Goal: Task Accomplishment & Management: Manage account settings

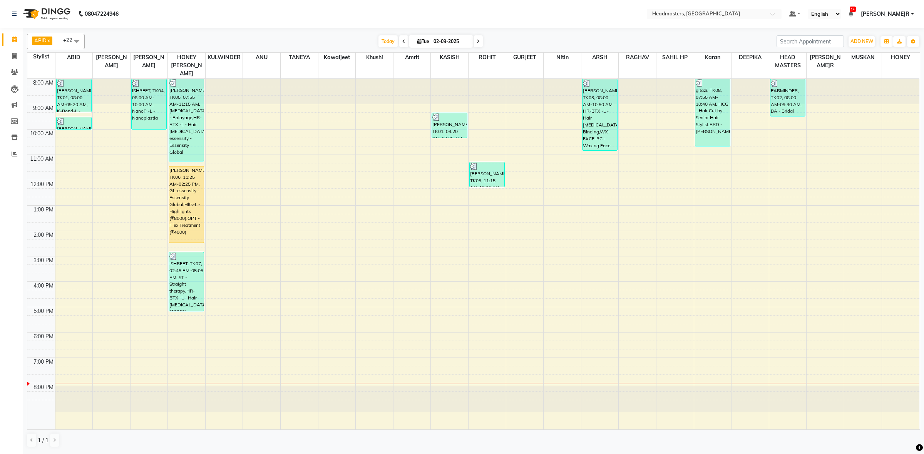
click at [783, 123] on div "8:00 AM 9:00 AM 10:00 AM 11:00 AM 12:00 PM 1:00 PM 2:00 PM 3:00 PM 4:00 PM 5:00…" at bounding box center [473, 254] width 892 height 351
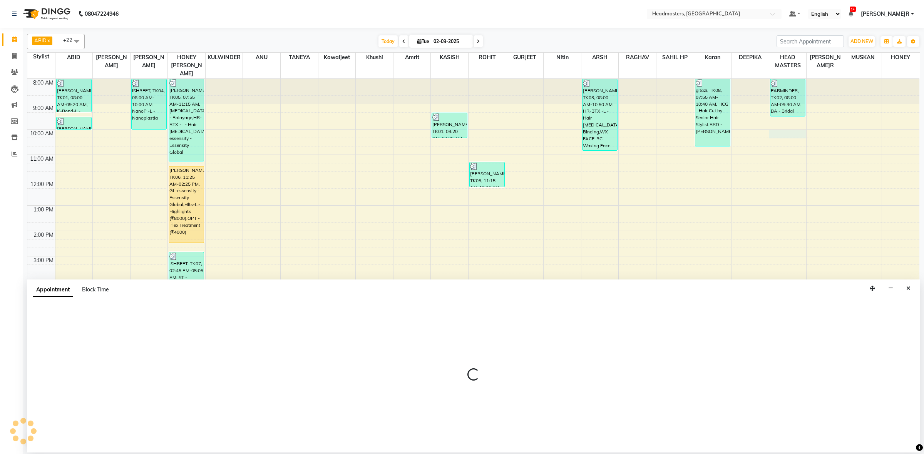
select select "60773"
select select "600"
select select "tentative"
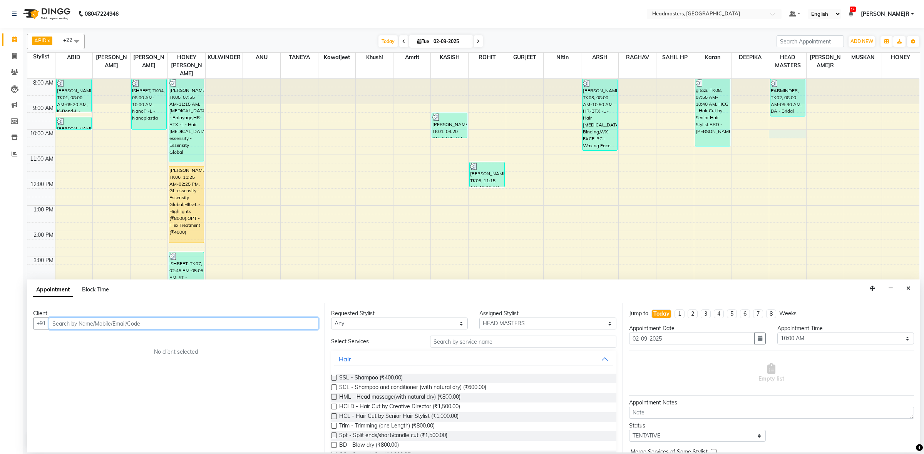
click at [85, 322] on input "text" at bounding box center [183, 324] width 269 height 12
click at [281, 322] on input "7837319560" at bounding box center [167, 324] width 237 height 12
type input "7837319560"
click at [287, 322] on button "Add Client" at bounding box center [302, 324] width 32 height 12
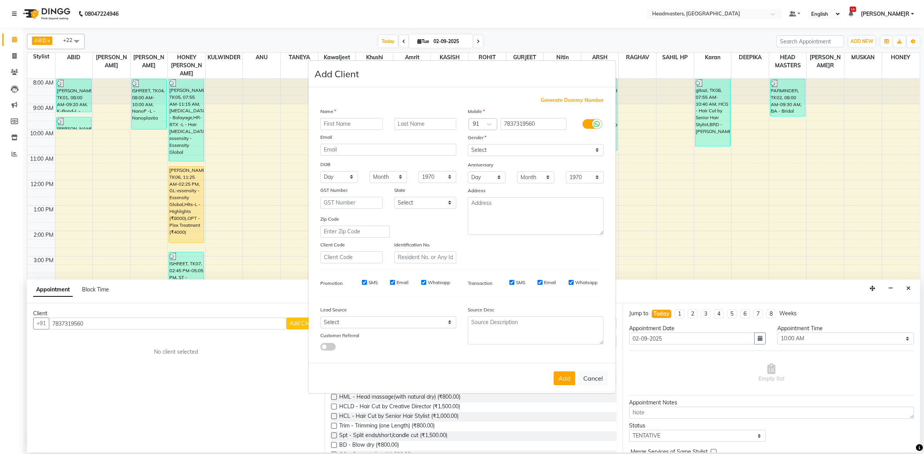
click at [337, 128] on input "text" at bounding box center [351, 124] width 62 height 12
type input "[PERSON_NAME]A"
drag, startPoint x: 515, startPoint y: 151, endPoint x: 514, endPoint y: 156, distance: 5.4
click at [515, 151] on select "Select [DEMOGRAPHIC_DATA] [DEMOGRAPHIC_DATA] Other Prefer Not To Say" at bounding box center [536, 150] width 136 height 12
select select "[DEMOGRAPHIC_DATA]"
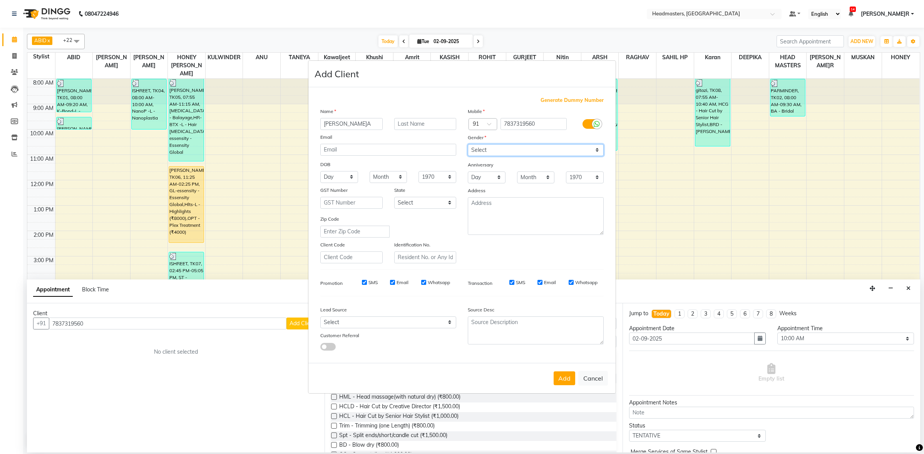
click at [468, 145] on select "Select [DEMOGRAPHIC_DATA] [DEMOGRAPHIC_DATA] Other Prefer Not To Say" at bounding box center [536, 150] width 136 height 12
click at [568, 379] on button "Add" at bounding box center [564, 379] width 22 height 14
select select
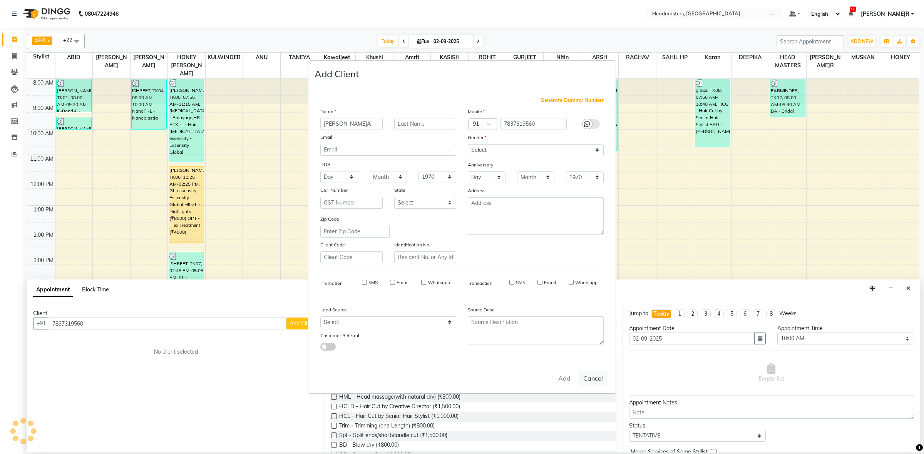
select select
checkbox input "false"
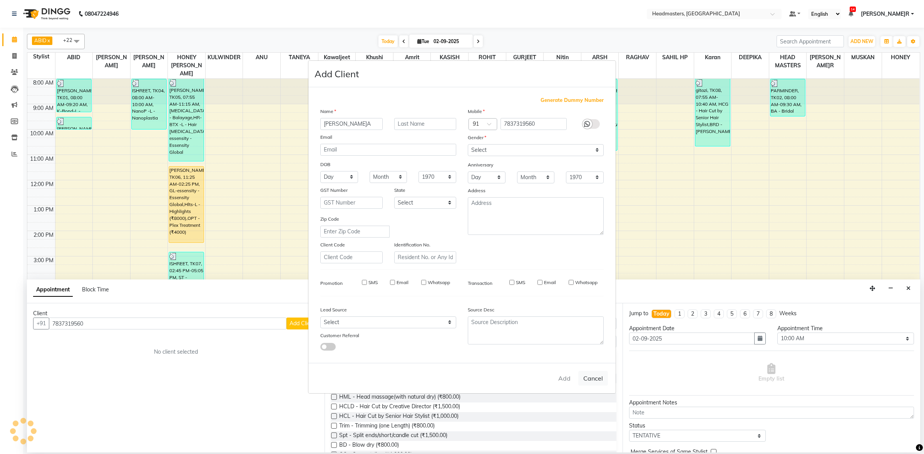
checkbox input "false"
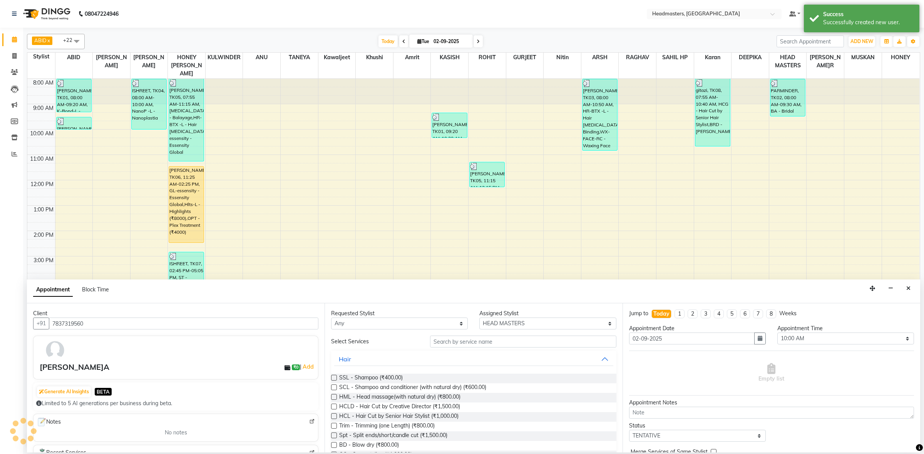
click at [391, 335] on div "Requested Stylist Any ABID Amrit ANU ARSH[PERSON_NAME] HEAD MASTERS HONEY HONEY…" at bounding box center [472, 378] width 297 height 149
click at [383, 324] on select "Any ABID Amrit ANU ARSH[PERSON_NAME] HEAD MASTERS HONEY [PERSON_NAME] HONEY[PER…" at bounding box center [399, 324] width 137 height 12
select select "60773"
click at [331, 318] on select "Any ABID Amrit ANU ARSH[PERSON_NAME] HEAD MASTERS HONEY [PERSON_NAME] HONEY[PER…" at bounding box center [399, 324] width 137 height 12
click at [459, 343] on input "text" at bounding box center [523, 342] width 186 height 12
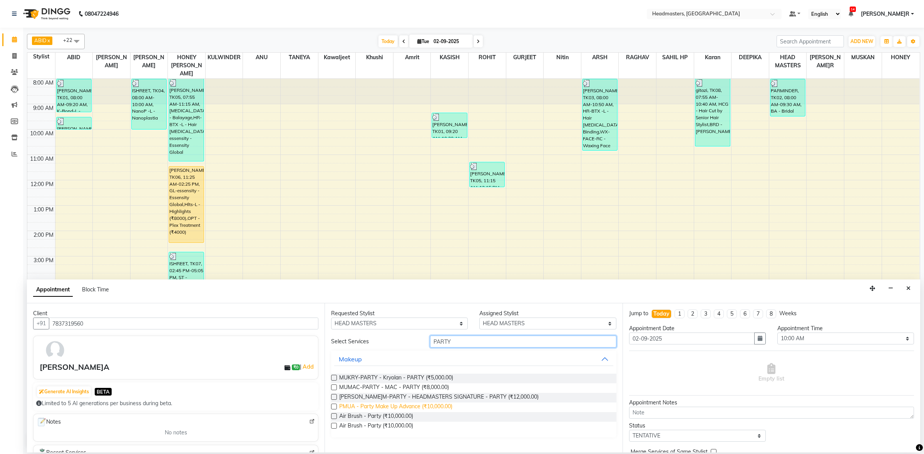
type input "PARTY"
click at [428, 407] on span "PMUA - Party Make Up Advance (₹10,000.00)" at bounding box center [395, 408] width 113 height 10
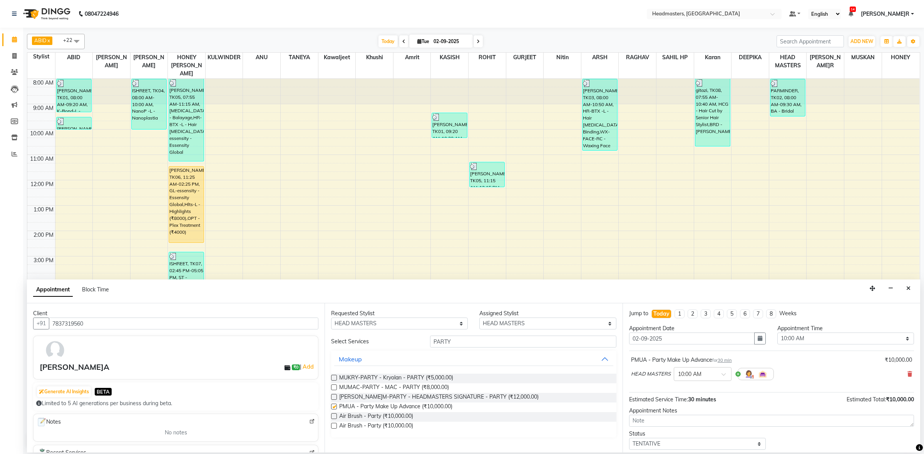
checkbox input "false"
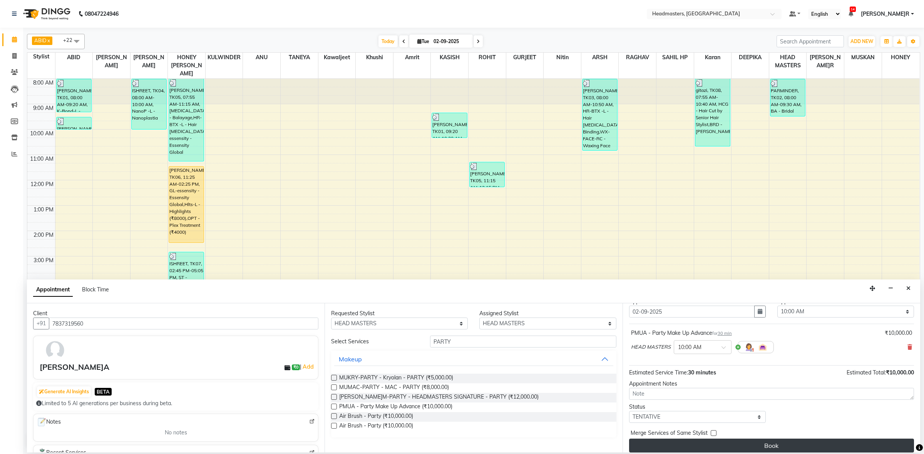
scroll to position [34, 0]
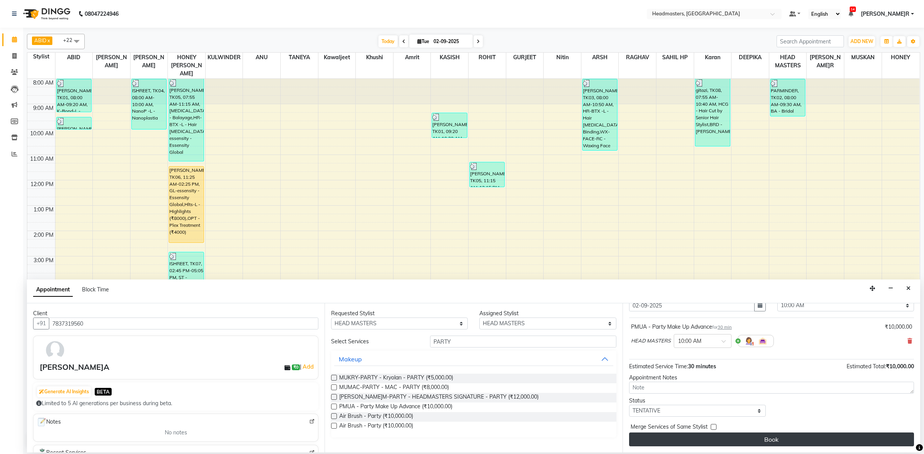
click at [803, 439] on button "Book" at bounding box center [771, 440] width 285 height 14
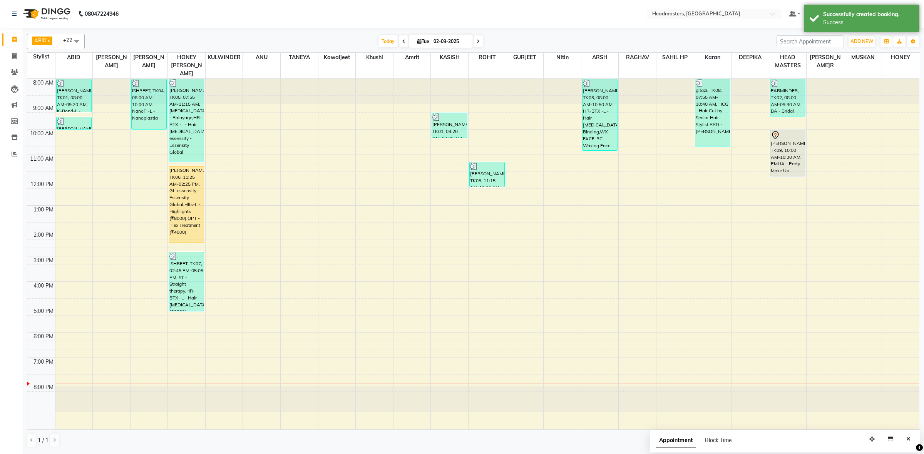
drag, startPoint x: 795, startPoint y: 133, endPoint x: 786, endPoint y: 167, distance: 35.2
click at [788, 170] on div "[PERSON_NAME]R, TK02, 08:00 AM-09:30 AM, BA - Bridal Advance [PERSON_NAME]A, TK…" at bounding box center [787, 254] width 37 height 351
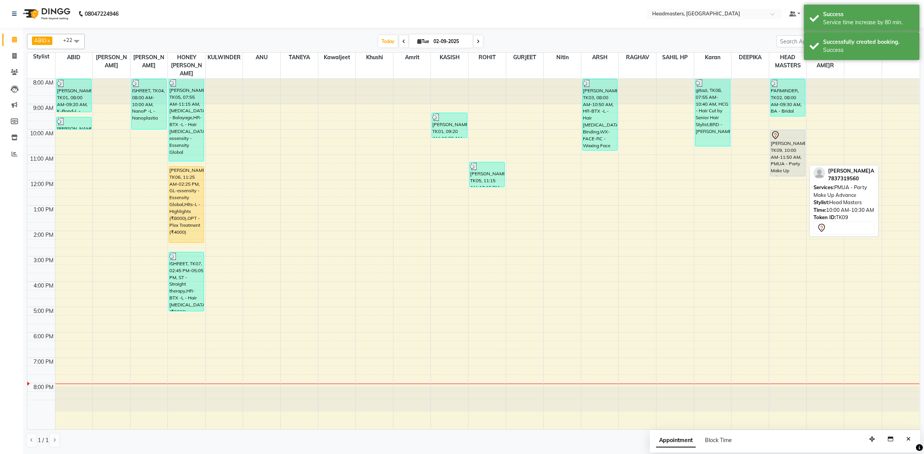
click at [786, 137] on div "[PERSON_NAME]A, TK09, 10:00 AM-11:50 AM, PMUA - Party Make Up Advance" at bounding box center [787, 153] width 35 height 46
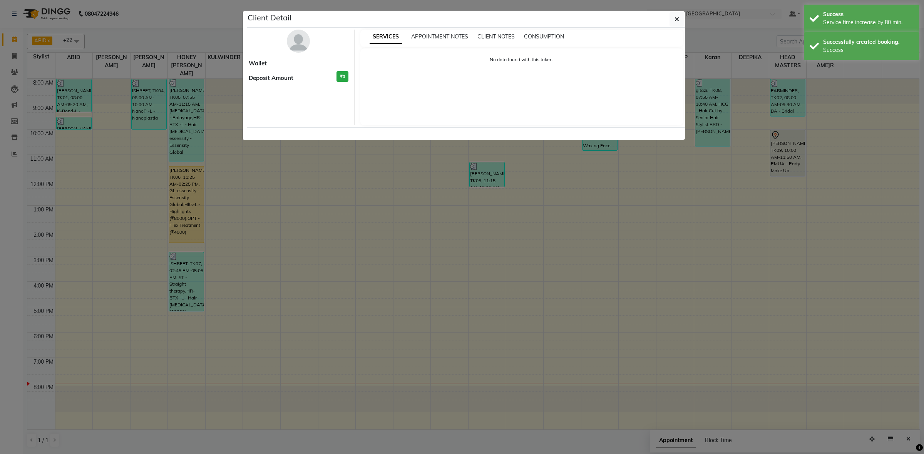
select select "7"
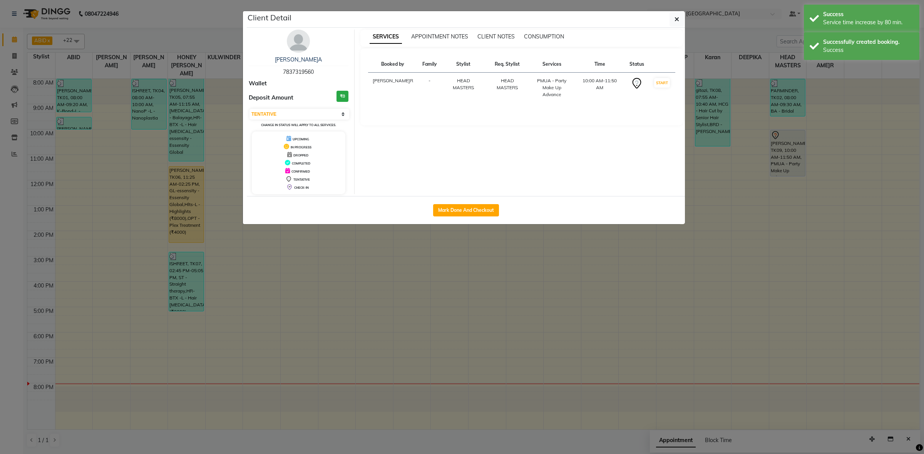
click at [462, 207] on button "Mark Done And Checkout" at bounding box center [466, 210] width 66 height 12
select select "service"
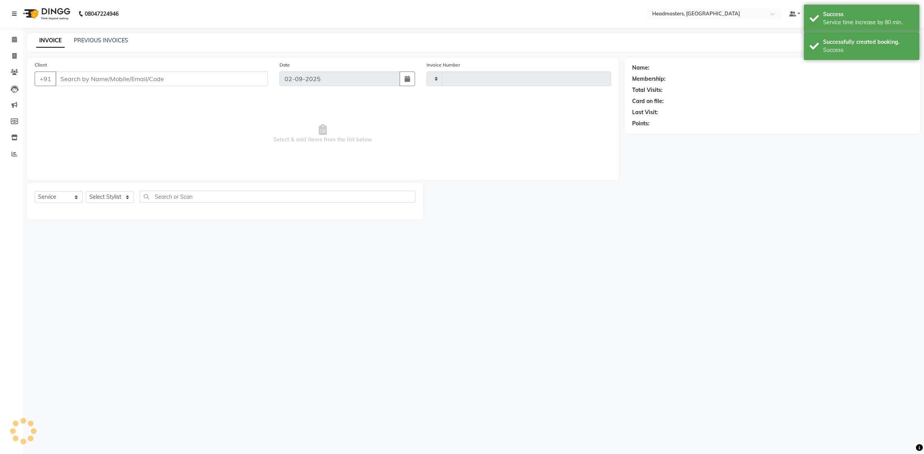
type input "3385"
select select "7132"
type input "7837319560"
select select "60773"
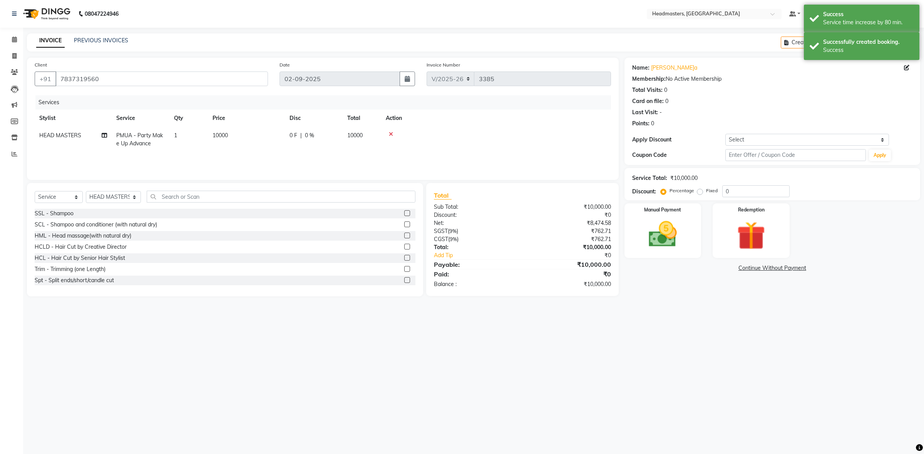
click at [266, 135] on td "10000" at bounding box center [246, 139] width 77 height 25
select select "60773"
click at [336, 139] on input "0" at bounding box center [337, 138] width 23 height 12
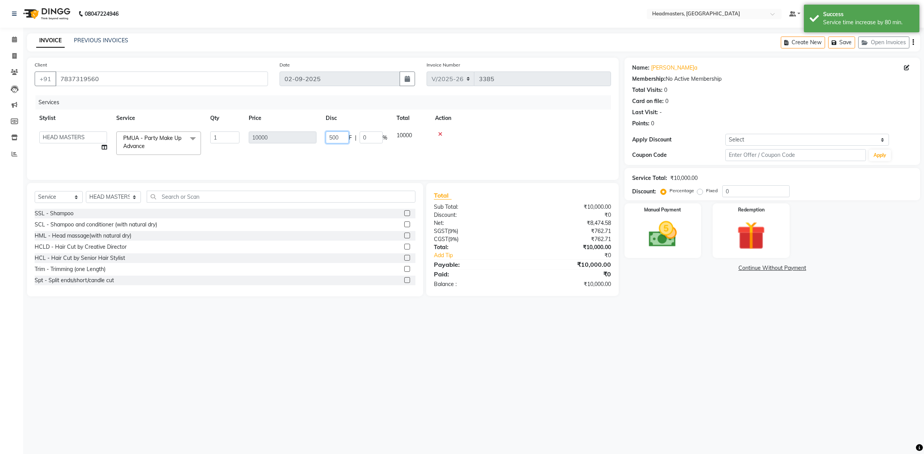
type input "5000"
click at [335, 150] on td "5000 F | 0 %" at bounding box center [356, 143] width 71 height 33
click at [695, 235] on div "Manual Payment" at bounding box center [663, 230] width 80 height 57
select select "60773"
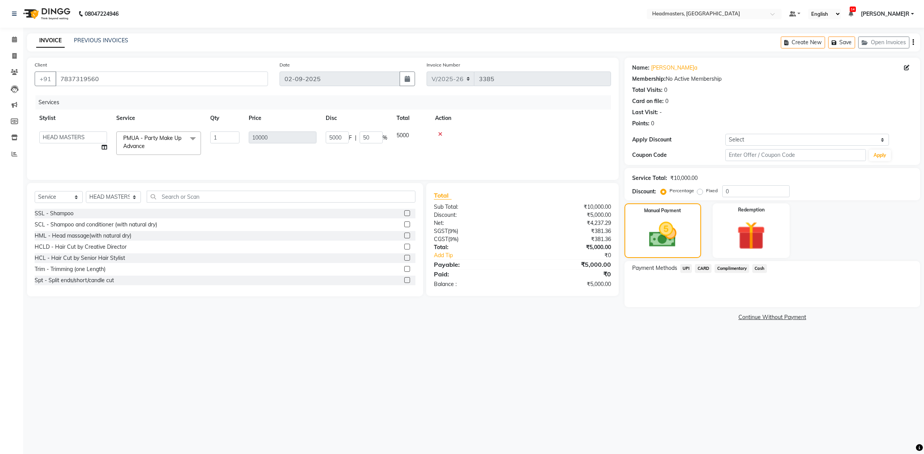
click at [760, 269] on span "Cash" at bounding box center [759, 268] width 15 height 9
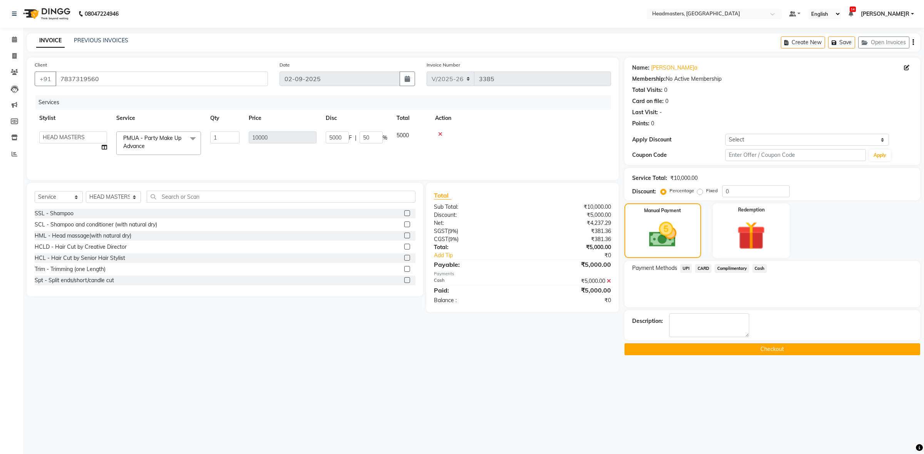
click at [755, 347] on button "Checkout" at bounding box center [772, 350] width 296 height 12
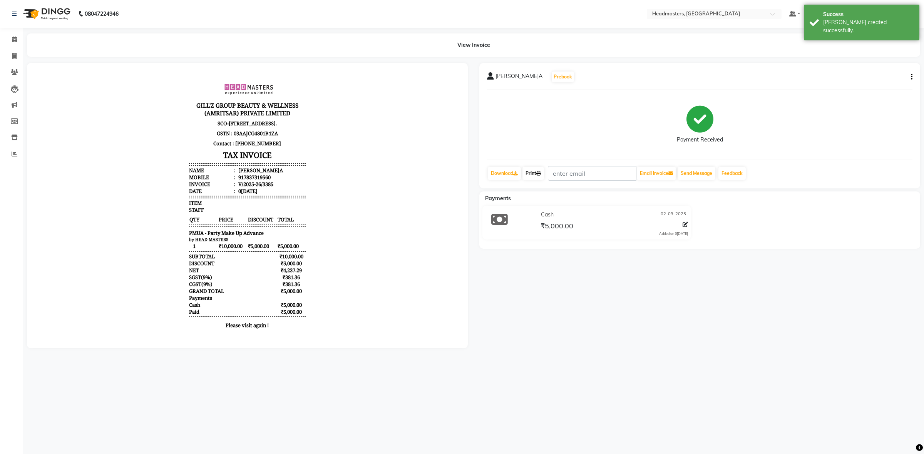
drag, startPoint x: 530, startPoint y: 176, endPoint x: 526, endPoint y: 182, distance: 7.3
click at [530, 176] on link "Print" at bounding box center [533, 173] width 22 height 13
click at [538, 174] on link "Print" at bounding box center [533, 173] width 22 height 13
click at [533, 172] on link "Print" at bounding box center [533, 173] width 22 height 13
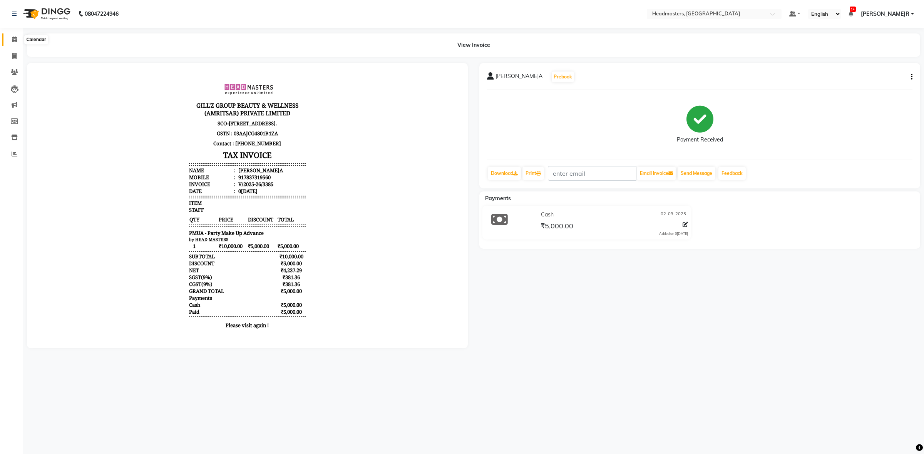
click at [12, 40] on icon at bounding box center [14, 40] width 5 height 6
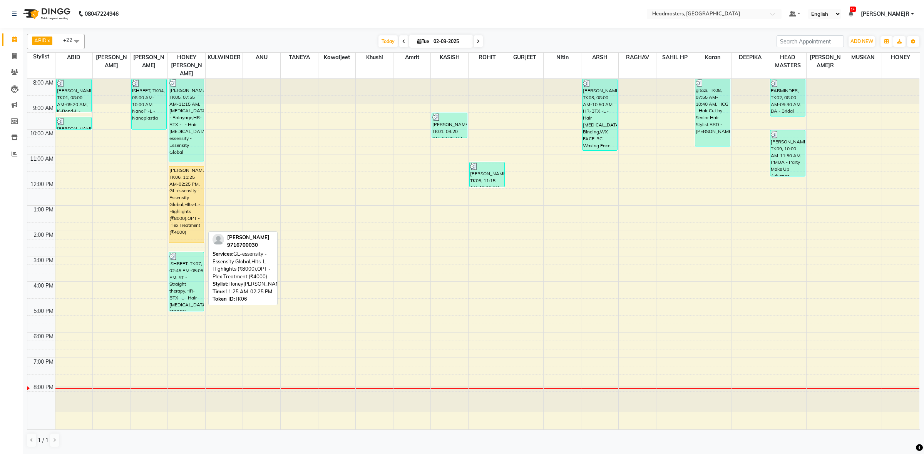
click at [199, 197] on div "[PERSON_NAME]N, TK06, 11:25 AM-02:25 PM, GL-essensity - Essensity Global,Hlts-L…" at bounding box center [186, 205] width 35 height 76
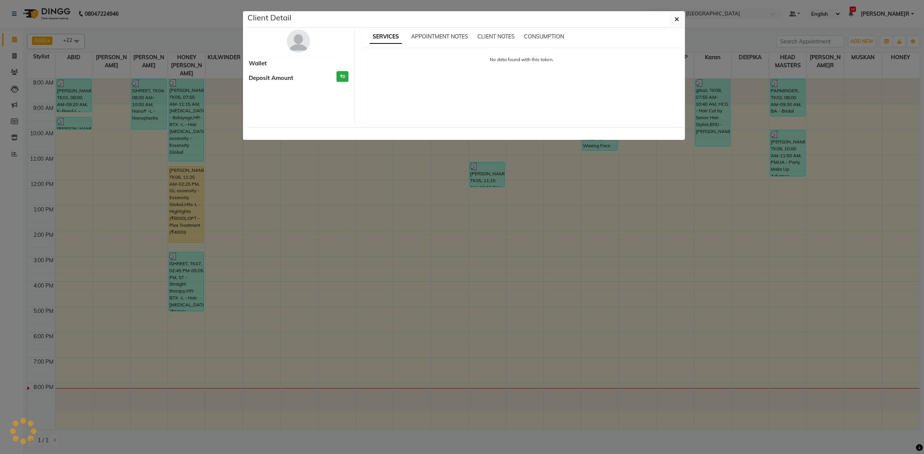
select select "1"
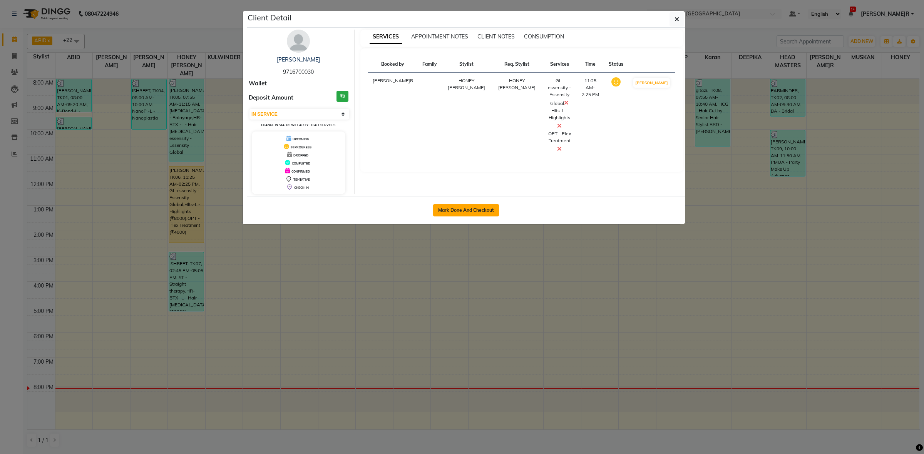
click at [493, 208] on button "Mark Done And Checkout" at bounding box center [466, 210] width 66 height 12
select select "service"
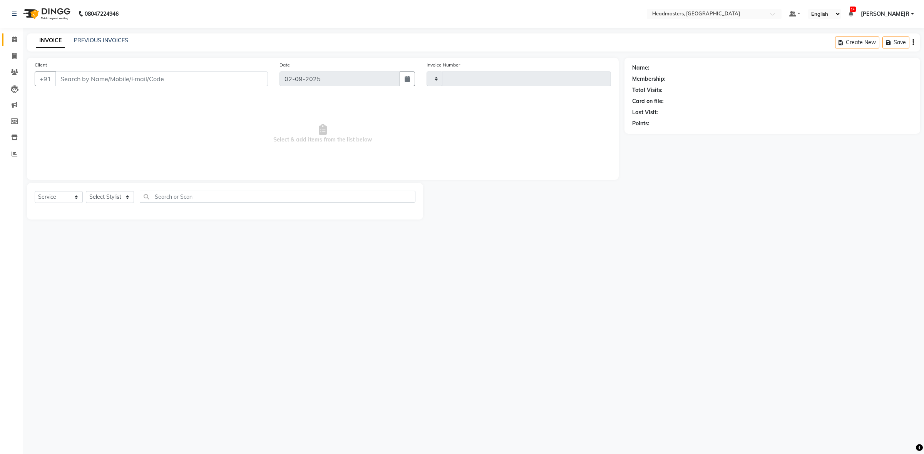
type input "3386"
select select "7132"
type input "9716700030"
select select "60638"
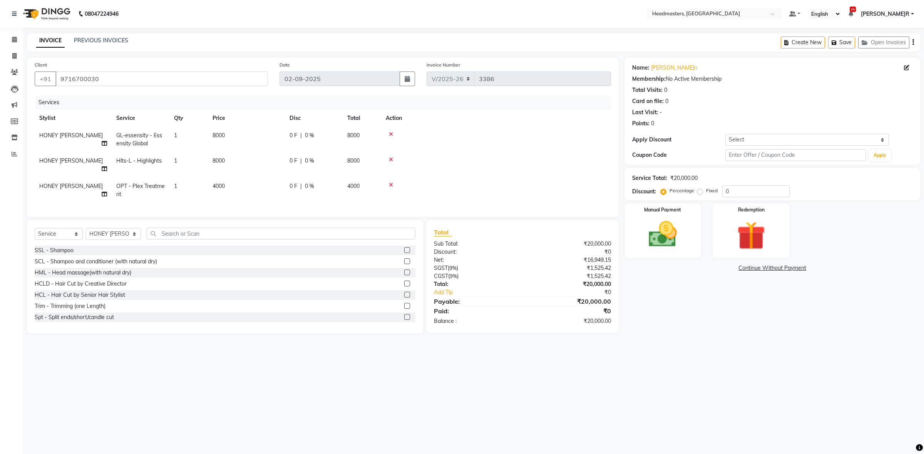
click at [245, 186] on td "4000" at bounding box center [246, 190] width 77 height 25
select select "60638"
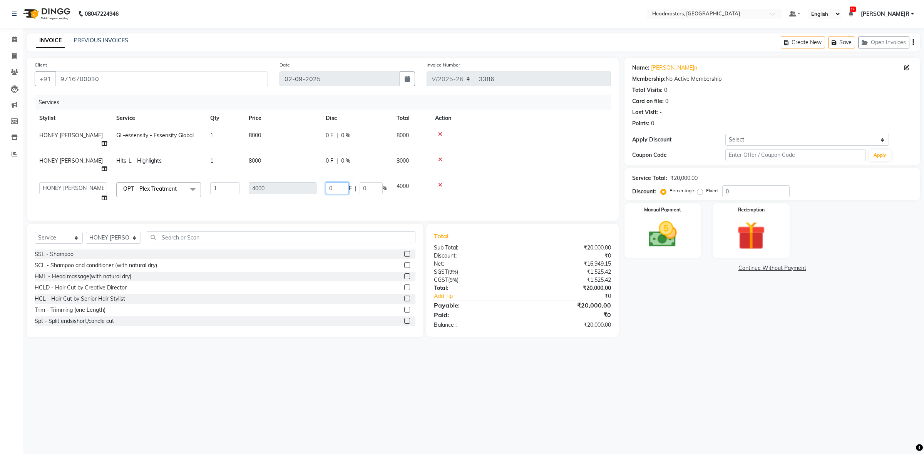
click at [343, 182] on input "0" at bounding box center [337, 188] width 23 height 12
type input "2000"
click at [283, 149] on tbody "HONEY[PERSON_NAME]L-essensity - Essensity Global 1 8000 0 F | 0 % 8000 HONEY[PE…" at bounding box center [323, 167] width 576 height 80
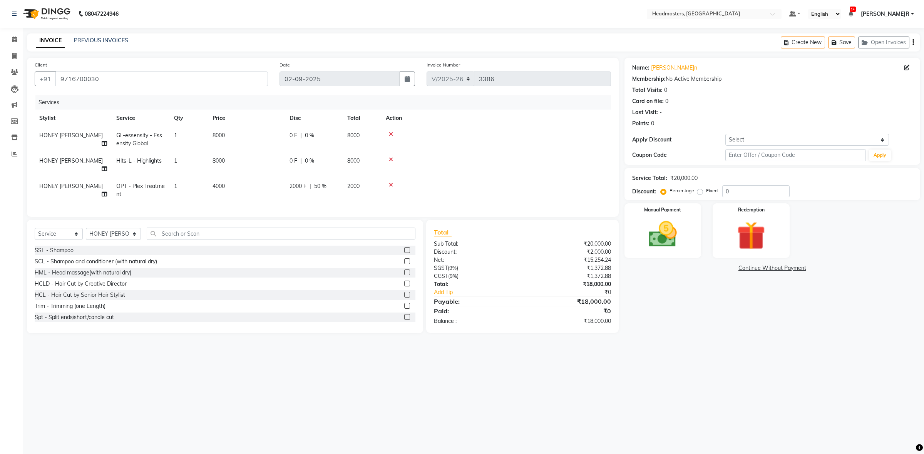
click at [286, 151] on td "0 F | 0 %" at bounding box center [314, 139] width 58 height 25
select select "60638"
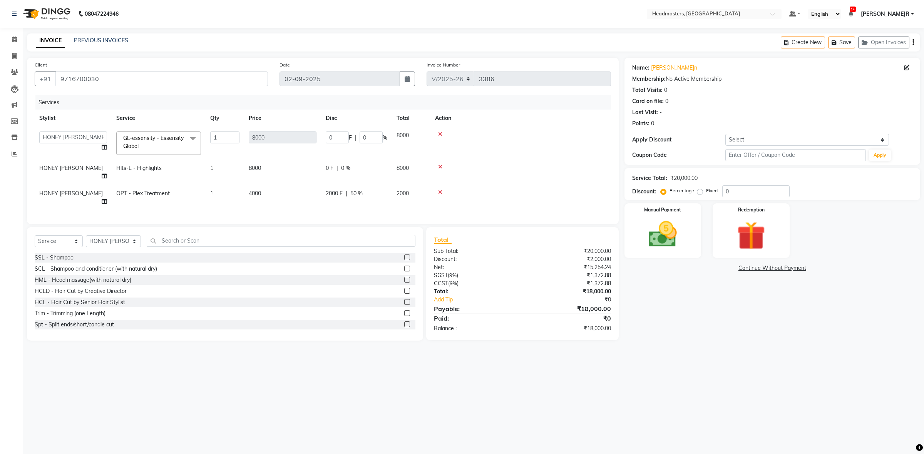
click at [274, 167] on td "8000" at bounding box center [282, 172] width 77 height 25
select select "60638"
click at [346, 166] on input "0" at bounding box center [337, 170] width 23 height 12
type input "4000"
click at [286, 149] on td "8000" at bounding box center [282, 143] width 77 height 33
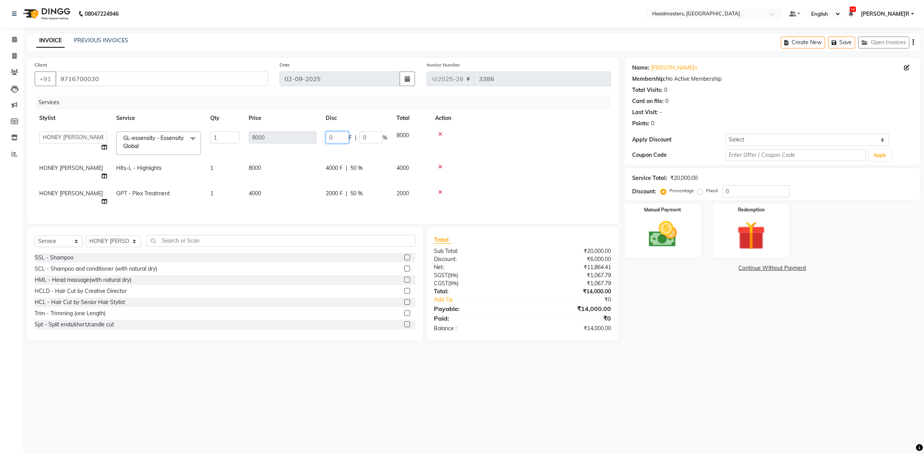
click at [345, 136] on input "0" at bounding box center [337, 138] width 23 height 12
type input "4000"
click at [319, 151] on tr "ABID Amrit ANU ARSH [PERSON_NAME] HEAD MASTERS HONEY HONEY KUMAR HONEY[PERSON_N…" at bounding box center [323, 143] width 576 height 33
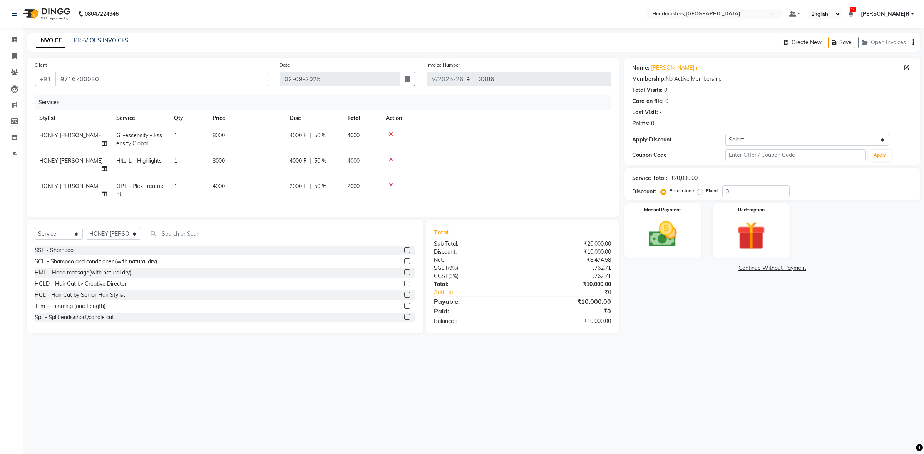
click at [72, 183] on span "HONEY [PERSON_NAME]" at bounding box center [70, 186] width 63 height 7
select select "60638"
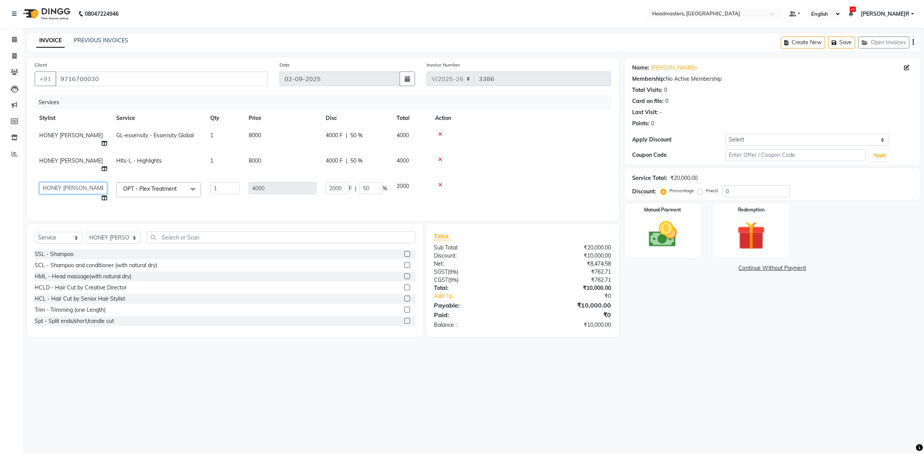
click at [74, 182] on select "ABID Amrit ANU ARSH [PERSON_NAME] HEAD MASTERS HONEY [PERSON_NAME] [PERSON_NAME…" at bounding box center [73, 188] width 68 height 12
select select "60642"
click at [332, 182] on input "2000" at bounding box center [337, 188] width 23 height 12
type input "3000"
click at [339, 180] on td "3000 F | 50 %" at bounding box center [356, 192] width 71 height 29
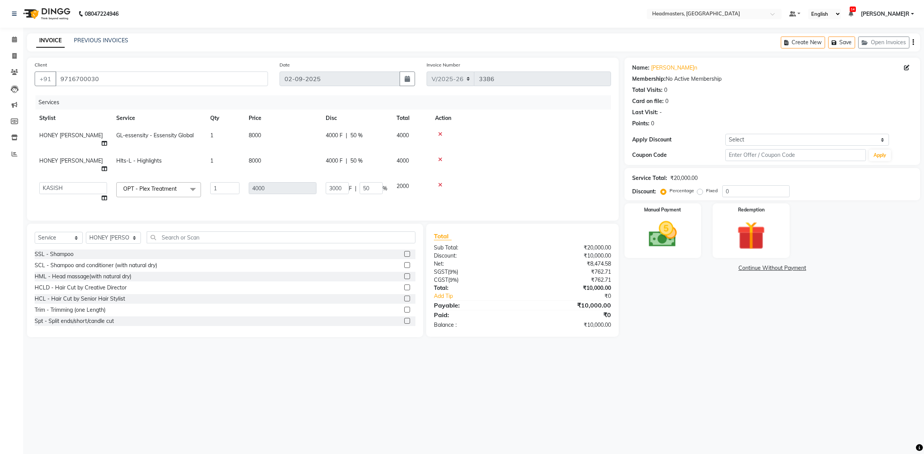
select select "60642"
click at [334, 157] on span "4000 F" at bounding box center [334, 161] width 17 height 8
select select "60638"
click at [337, 157] on input "4000" at bounding box center [337, 163] width 23 height 12
type input "3500"
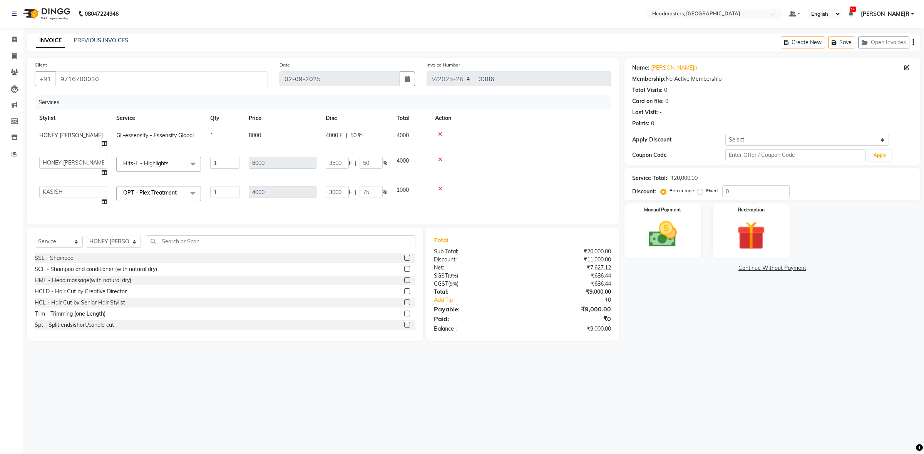
click at [320, 165] on tbody "HONEY[PERSON_NAME]L-essensity - Essensity Global 1 8000 4000 F | 50 % 4000 ABID…" at bounding box center [323, 169] width 576 height 84
click at [168, 155] on td "Hlts-L - Highlights" at bounding box center [159, 164] width 94 height 25
select select "60638"
click at [194, 157] on span at bounding box center [192, 164] width 15 height 15
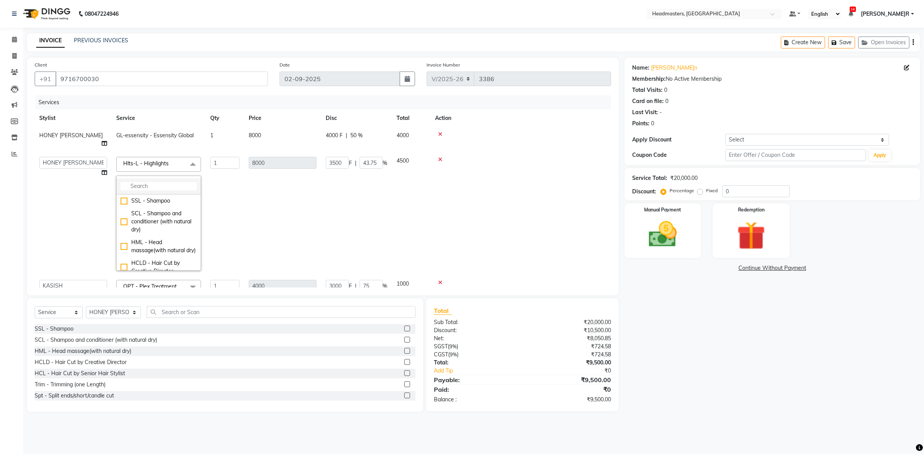
click at [160, 182] on input "multiselect-search" at bounding box center [158, 186] width 76 height 8
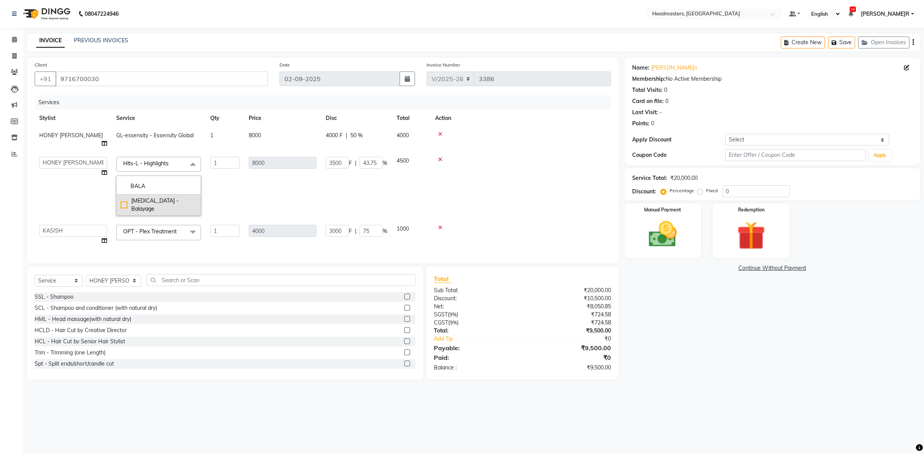
type input "BALA"
click at [161, 197] on div "[MEDICAL_DATA] - Balayage" at bounding box center [158, 205] width 76 height 16
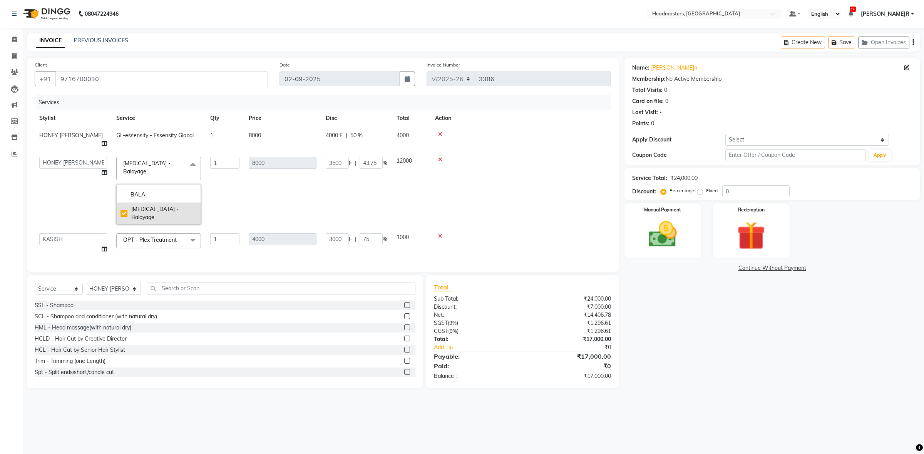
type input "12000"
type input "0"
checkbox input "true"
click at [301, 181] on td "12000" at bounding box center [282, 190] width 77 height 77
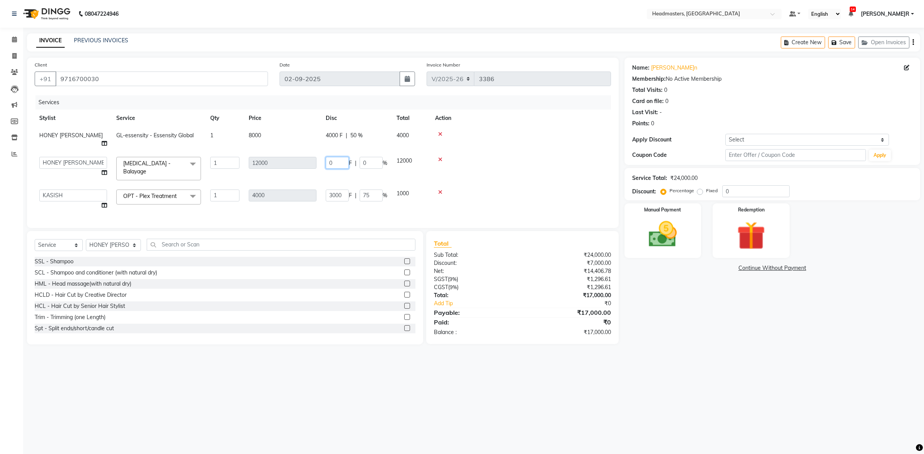
click at [335, 157] on input "0" at bounding box center [337, 163] width 23 height 12
type input "7500"
click at [392, 185] on td "1000" at bounding box center [411, 199] width 38 height 29
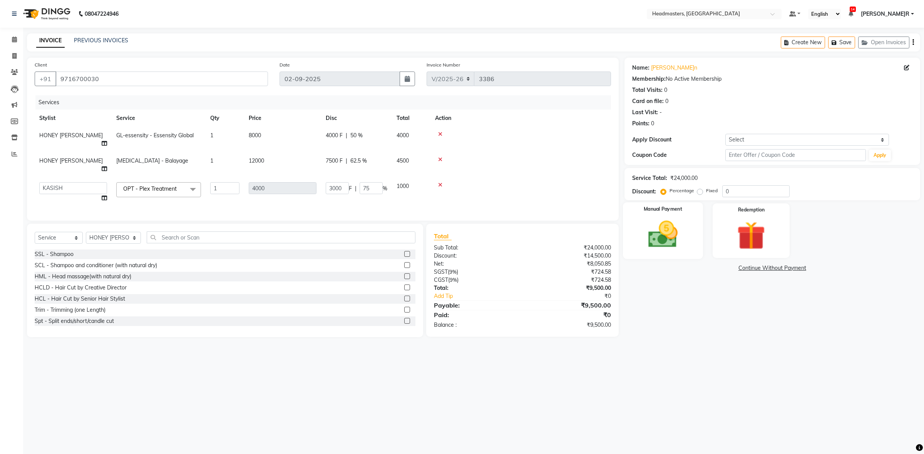
click at [657, 246] on img at bounding box center [662, 235] width 48 height 34
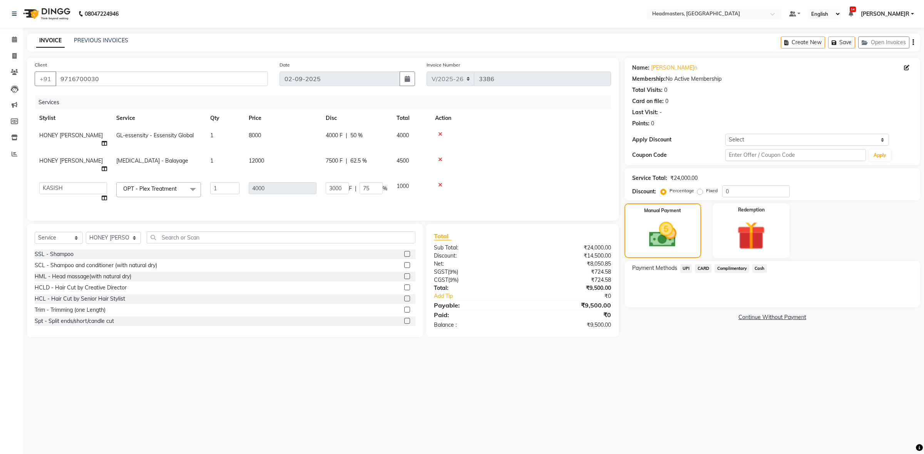
click at [707, 271] on span "CARD" at bounding box center [703, 268] width 17 height 9
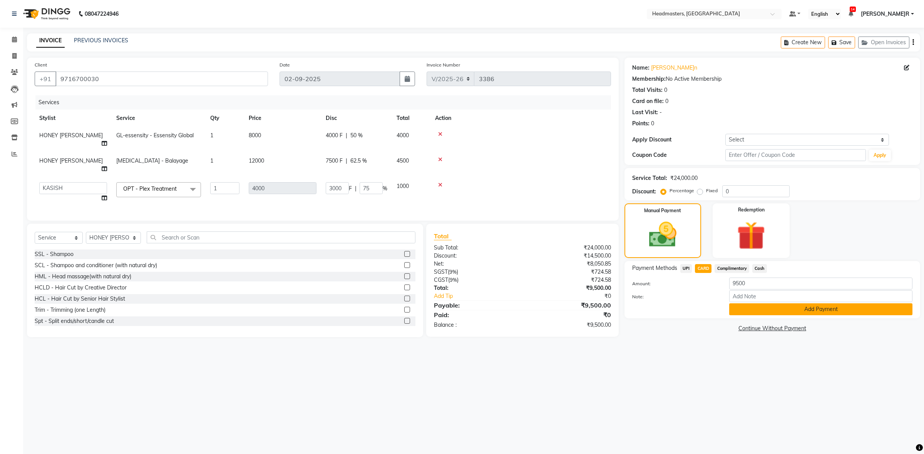
click at [746, 314] on button "Add Payment" at bounding box center [820, 310] width 183 height 12
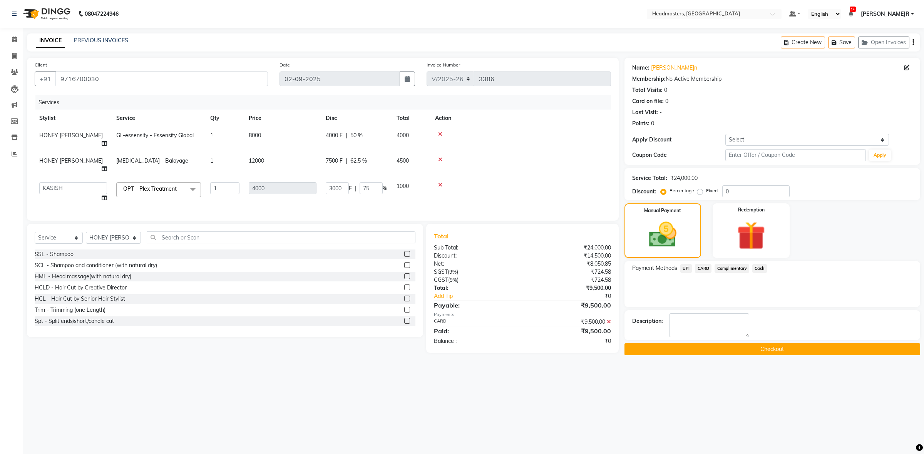
click at [745, 357] on main "INVOICE PREVIOUS INVOICES Create New Save Open Invoices Client [PHONE_NUMBER] D…" at bounding box center [473, 200] width 900 height 334
click at [744, 354] on button "Checkout" at bounding box center [772, 350] width 296 height 12
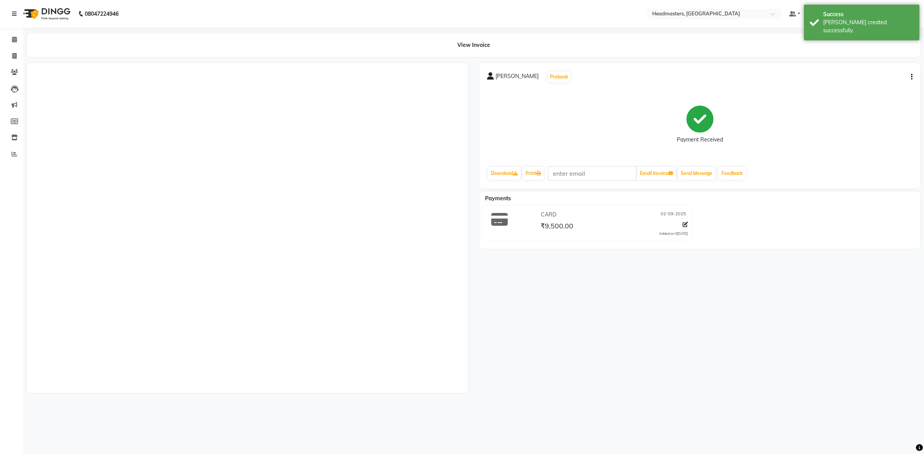
click at [538, 181] on div "[PERSON_NAME]N Prebook Payment Received Download Print Email Invoice Send Messa…" at bounding box center [699, 125] width 441 height 125
click at [541, 166] on div "Print" at bounding box center [532, 173] width 23 height 15
click at [541, 174] on icon at bounding box center [538, 173] width 5 height 5
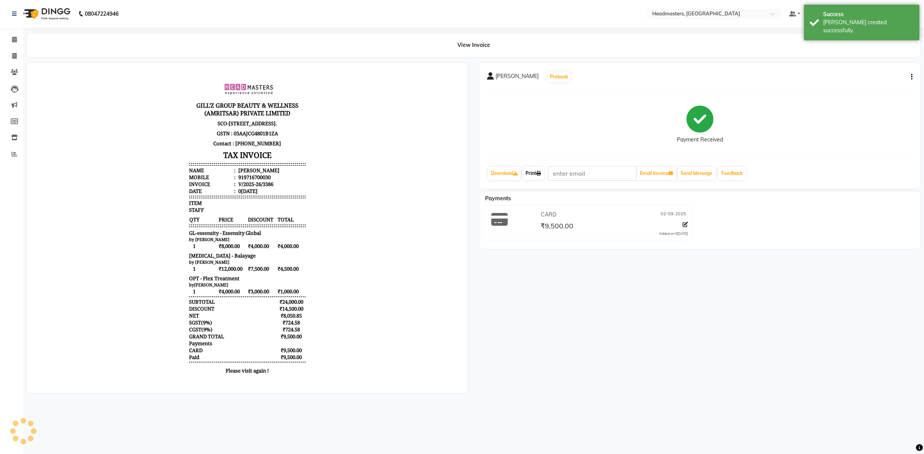
click at [539, 174] on icon at bounding box center [538, 173] width 5 height 5
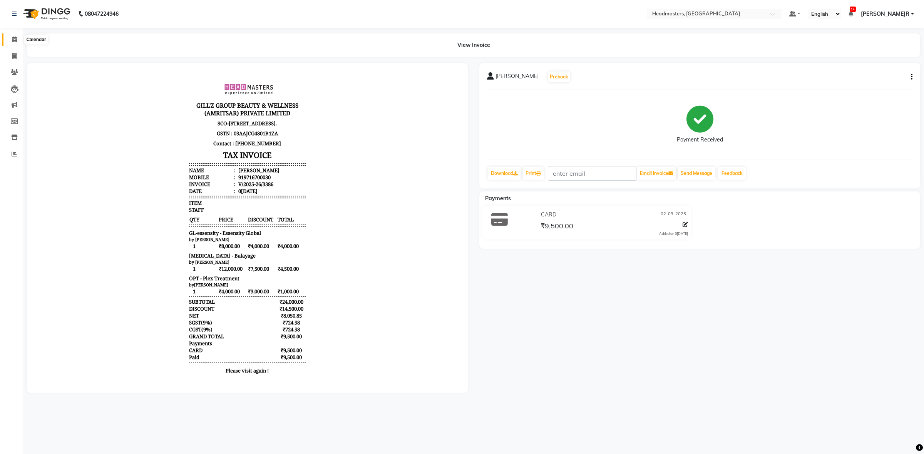
click at [15, 38] on icon at bounding box center [14, 40] width 5 height 6
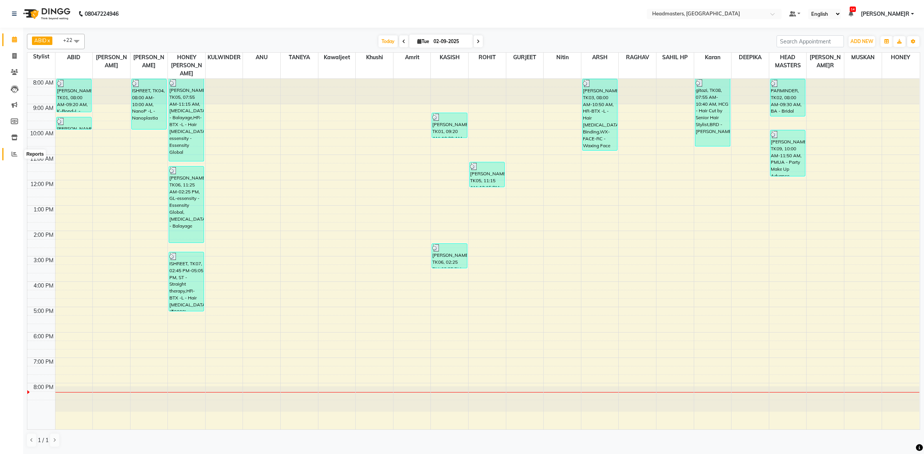
drag, startPoint x: 17, startPoint y: 155, endPoint x: 24, endPoint y: 153, distance: 6.8
click at [17, 155] on span at bounding box center [14, 154] width 13 height 9
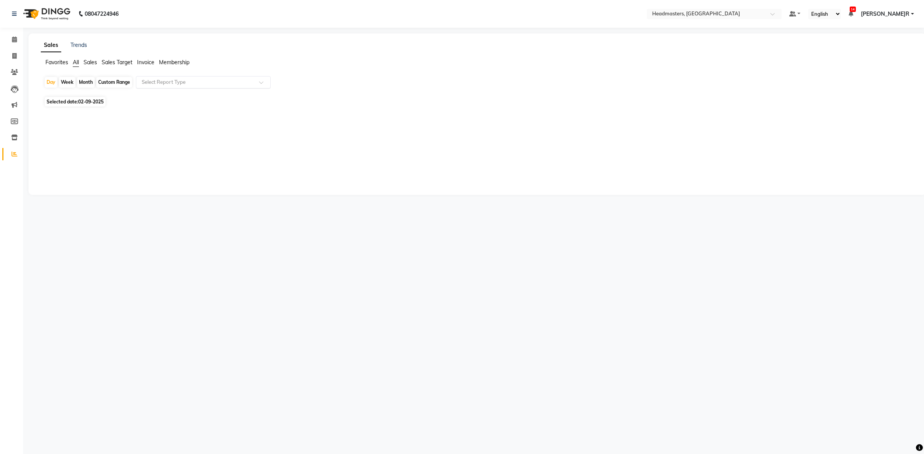
click at [178, 82] on input "text" at bounding box center [195, 82] width 111 height 8
click at [172, 95] on div "Product sales" at bounding box center [203, 96] width 134 height 15
select select "csv"
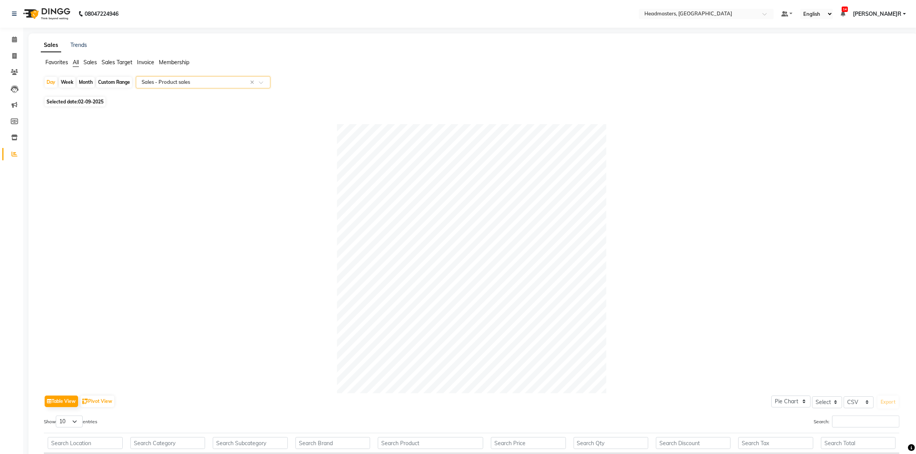
click at [180, 85] on input "text" at bounding box center [195, 82] width 111 height 8
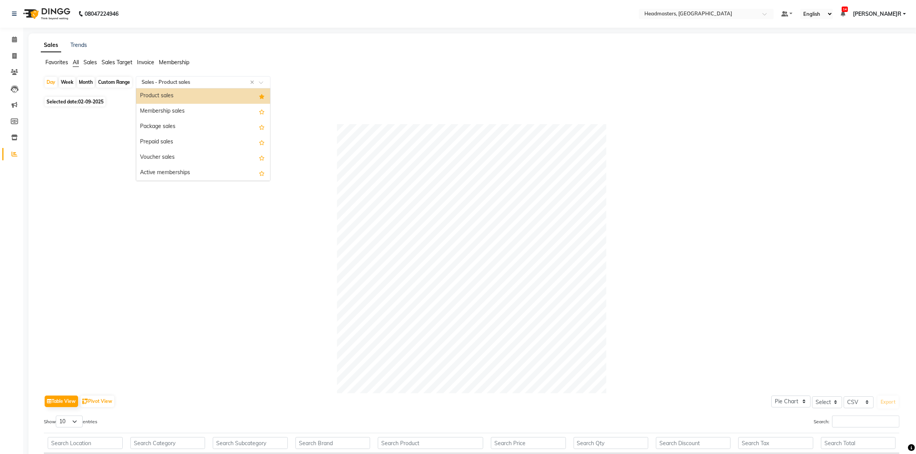
click at [178, 97] on div "Product sales" at bounding box center [203, 96] width 134 height 15
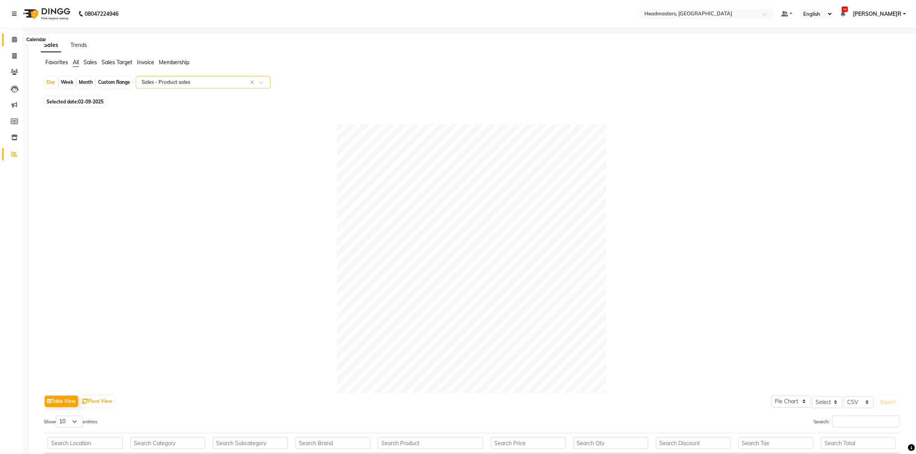
click at [17, 40] on span at bounding box center [14, 39] width 13 height 9
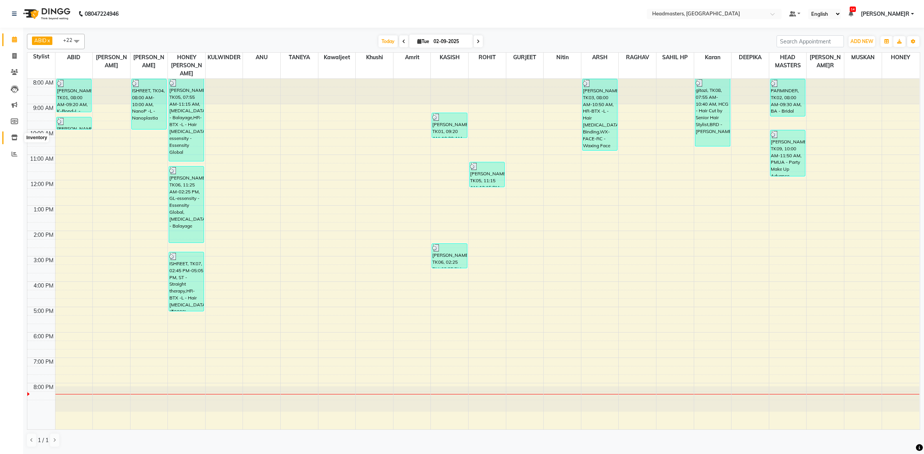
drag, startPoint x: 14, startPoint y: 139, endPoint x: 25, endPoint y: 137, distance: 11.1
click at [14, 139] on icon at bounding box center [14, 138] width 7 height 6
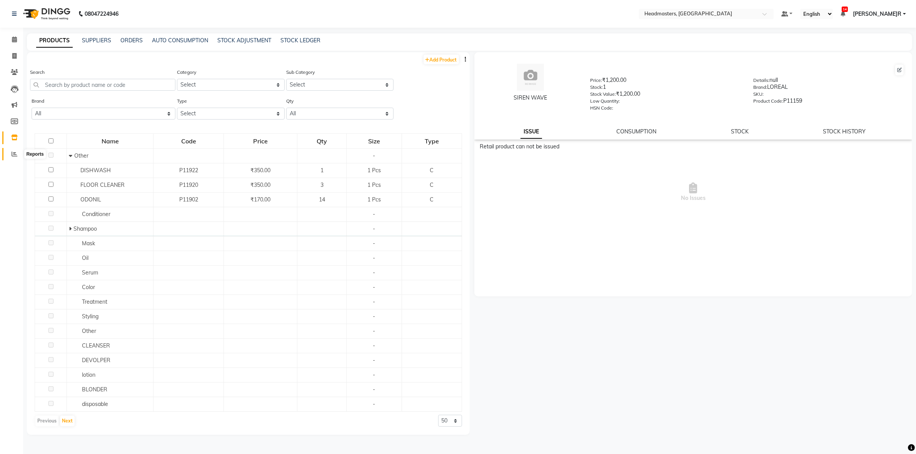
click at [12, 153] on icon at bounding box center [15, 154] width 6 height 6
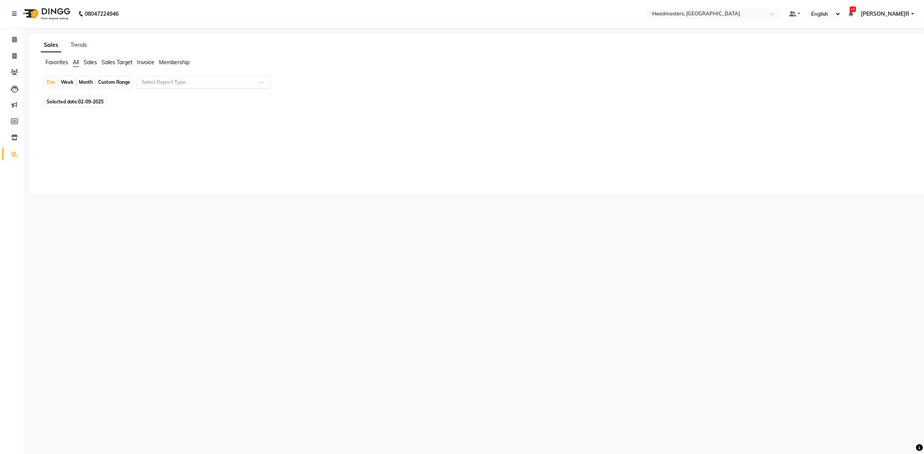
click at [201, 76] on div "Day Week Month Custom Range Select Report Type" at bounding box center [477, 85] width 866 height 18
click at [201, 78] on div "Select Report Type" at bounding box center [203, 82] width 135 height 12
click at [185, 97] on div "Product sales" at bounding box center [203, 96] width 134 height 15
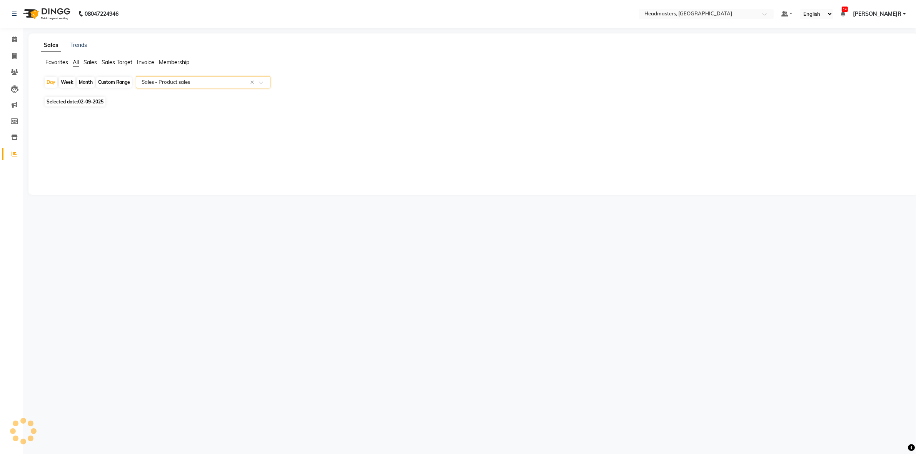
select select "csv"
click at [13, 40] on icon at bounding box center [14, 40] width 5 height 6
